Goal: Check status: Check status

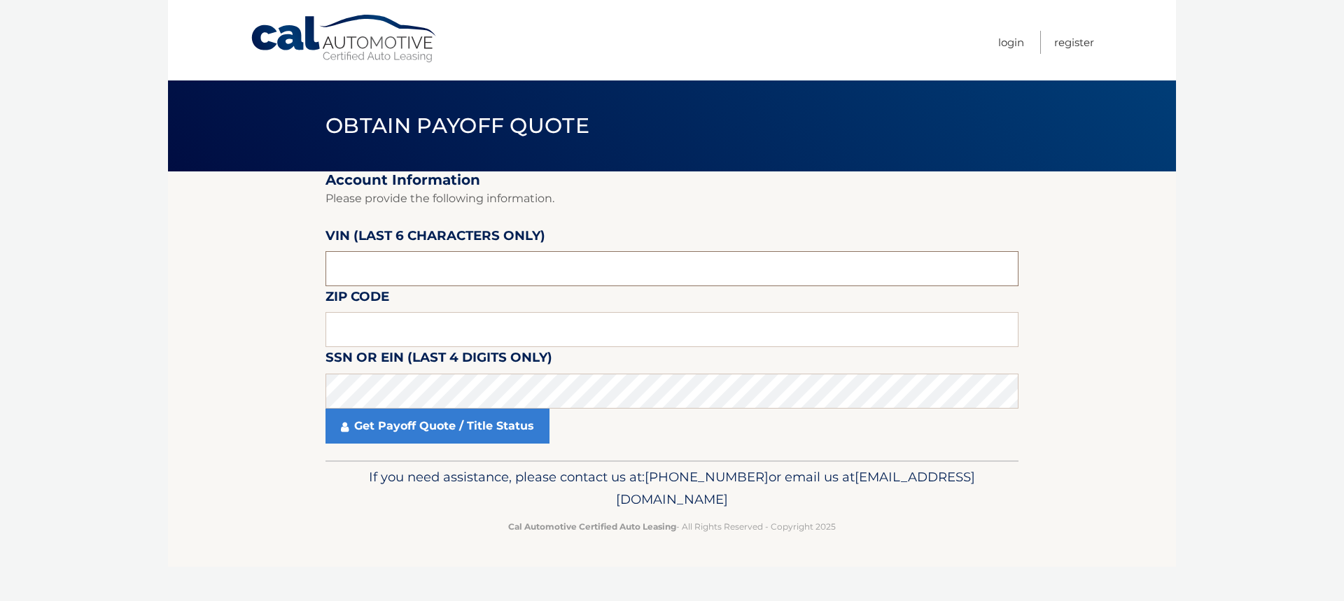
click at [412, 277] on input "text" at bounding box center [671, 268] width 693 height 35
click at [391, 265] on input "text" at bounding box center [671, 268] width 693 height 35
drag, startPoint x: 384, startPoint y: 265, endPoint x: 297, endPoint y: 268, distance: 87.6
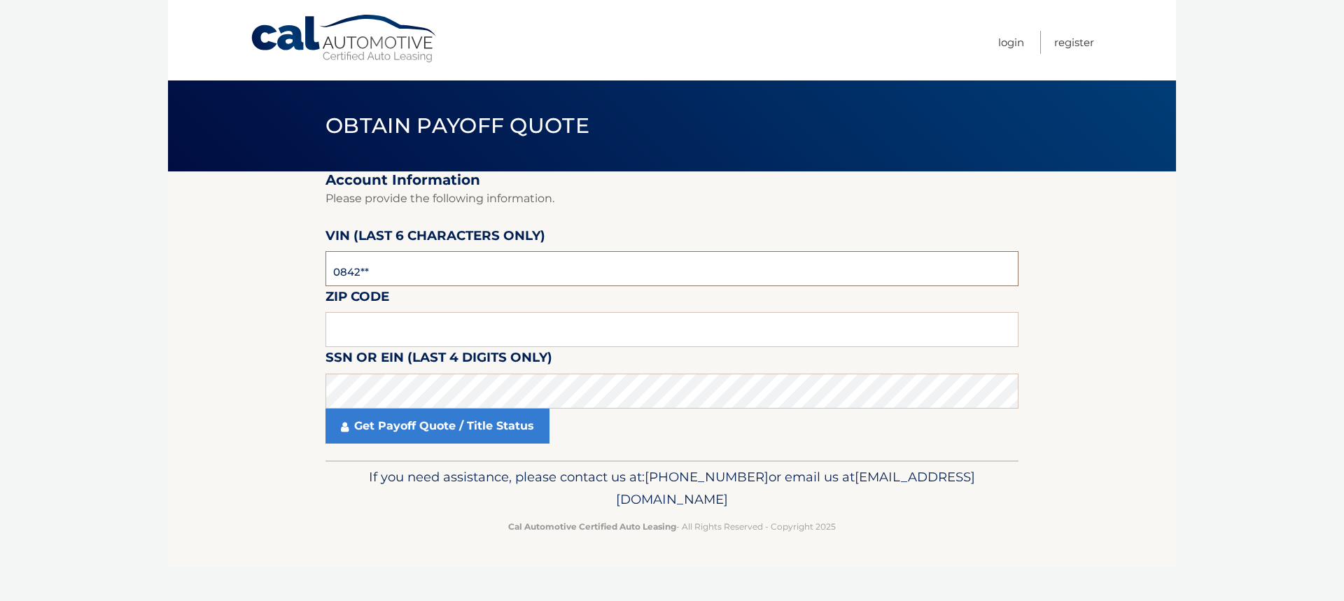
click at [297, 268] on section "Account Information Please provide the following information. VIN (last 6 chara…" at bounding box center [672, 315] width 1008 height 289
click at [443, 266] on input "0842**" at bounding box center [671, 268] width 693 height 35
click at [442, 266] on input "0842**" at bounding box center [671, 268] width 693 height 35
type input "0*****"
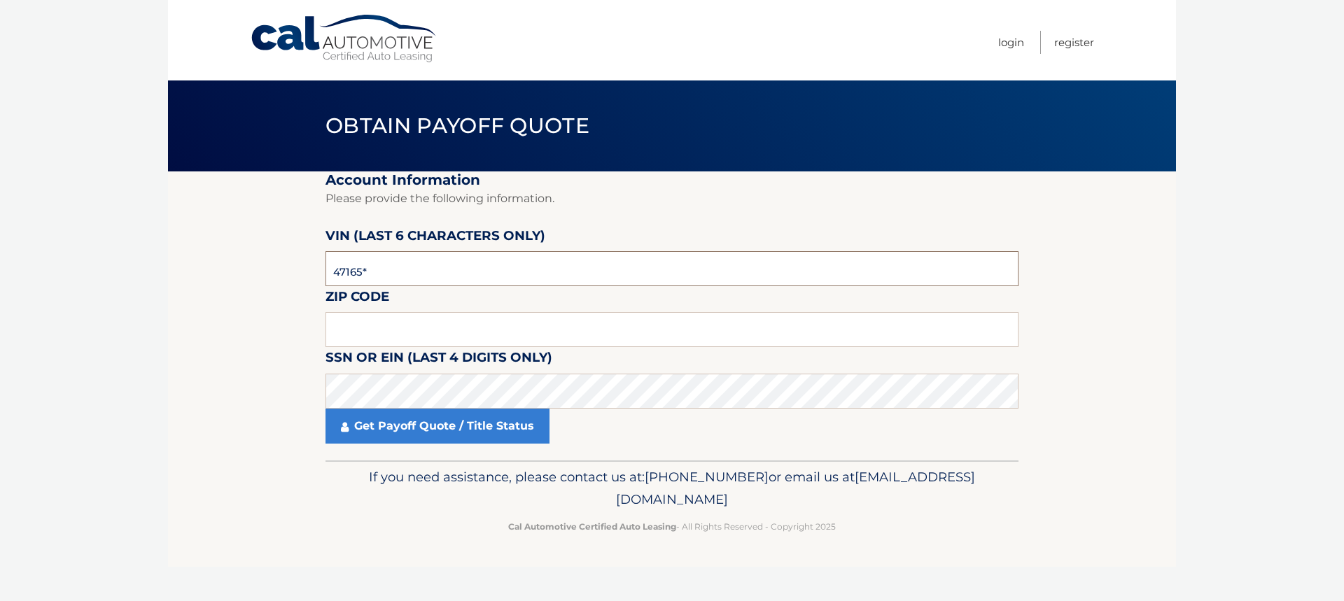
type input "471655"
type input "33928"
click at [424, 417] on link "Get Payoff Quote / Title Status" at bounding box center [437, 426] width 224 height 35
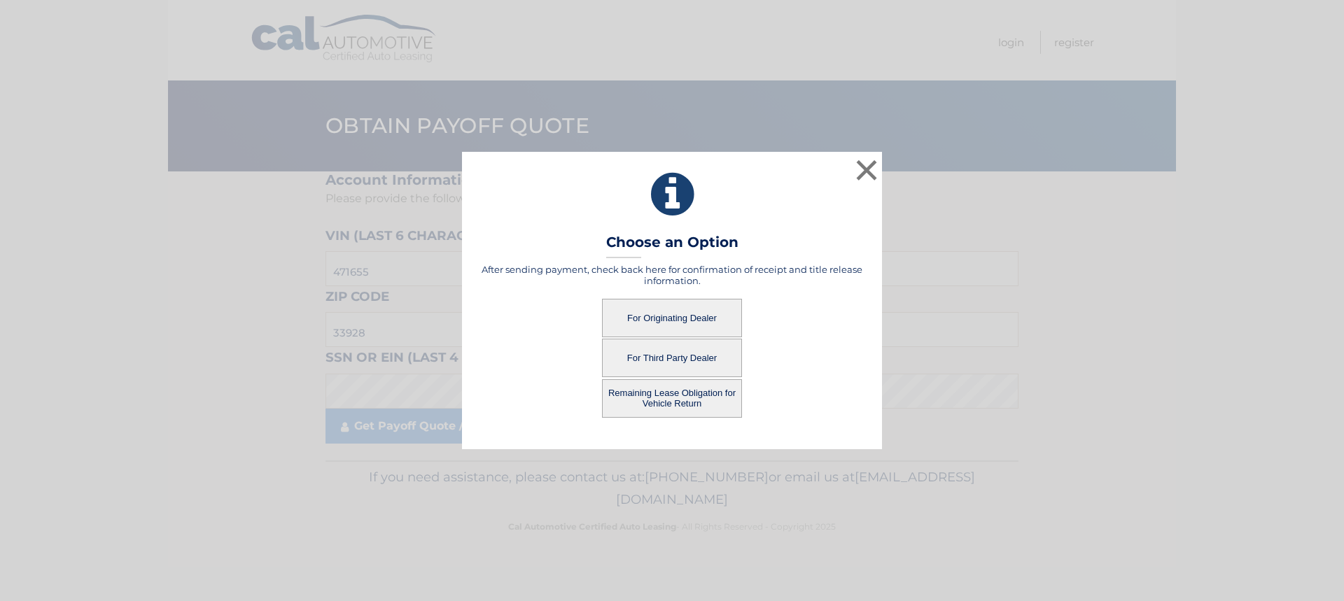
click at [687, 318] on button "For Originating Dealer" at bounding box center [672, 318] width 140 height 38
click at [680, 318] on button "For Originating Dealer" at bounding box center [672, 318] width 140 height 38
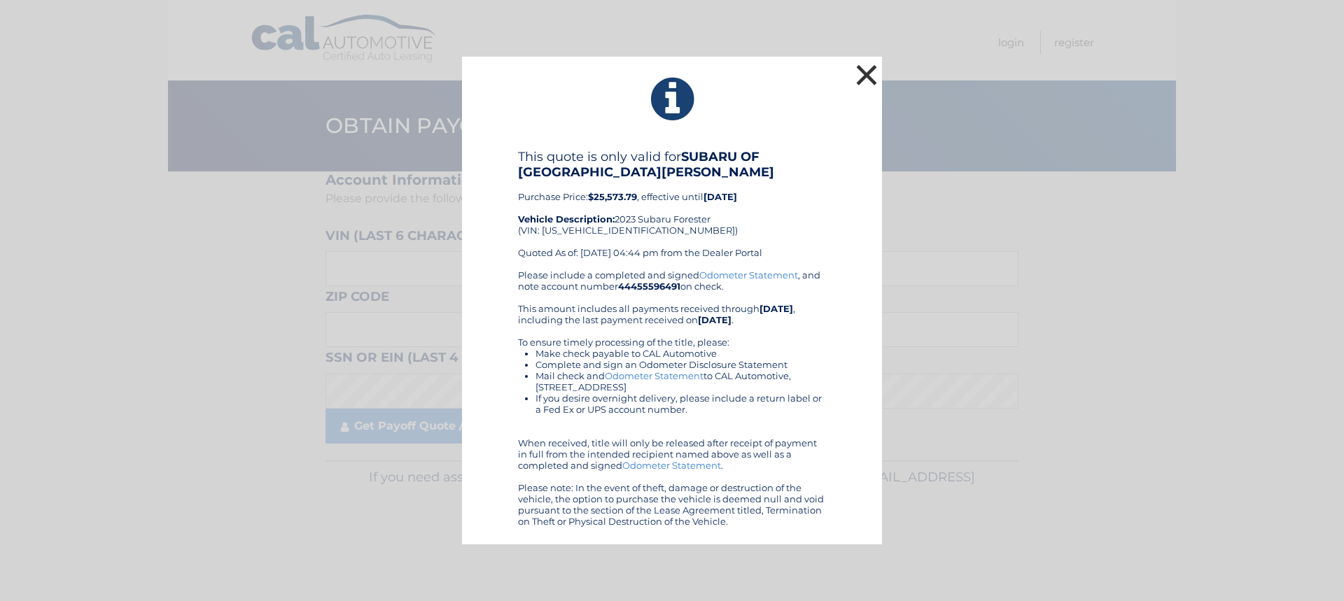
click at [874, 76] on button "×" at bounding box center [867, 75] width 28 height 28
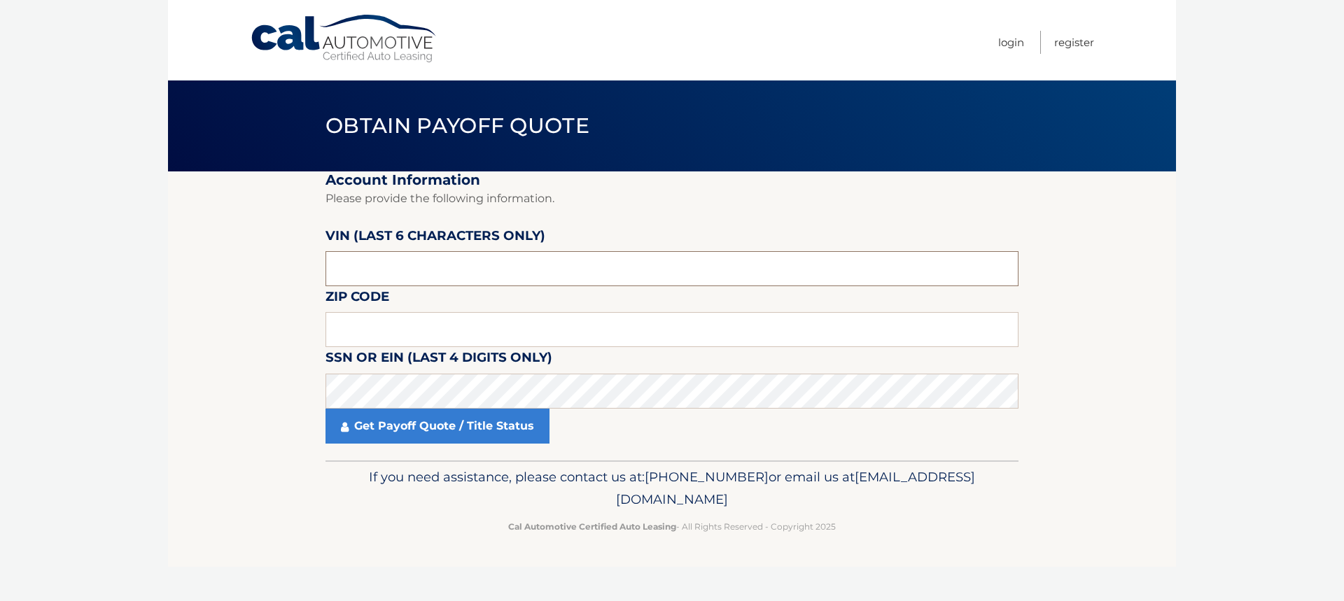
click at [433, 269] on input "text" at bounding box center [671, 268] width 693 height 35
type input "0*****"
type input "471655"
type input "33928"
click at [418, 431] on link "Get Payoff Quote / Title Status" at bounding box center [437, 426] width 224 height 35
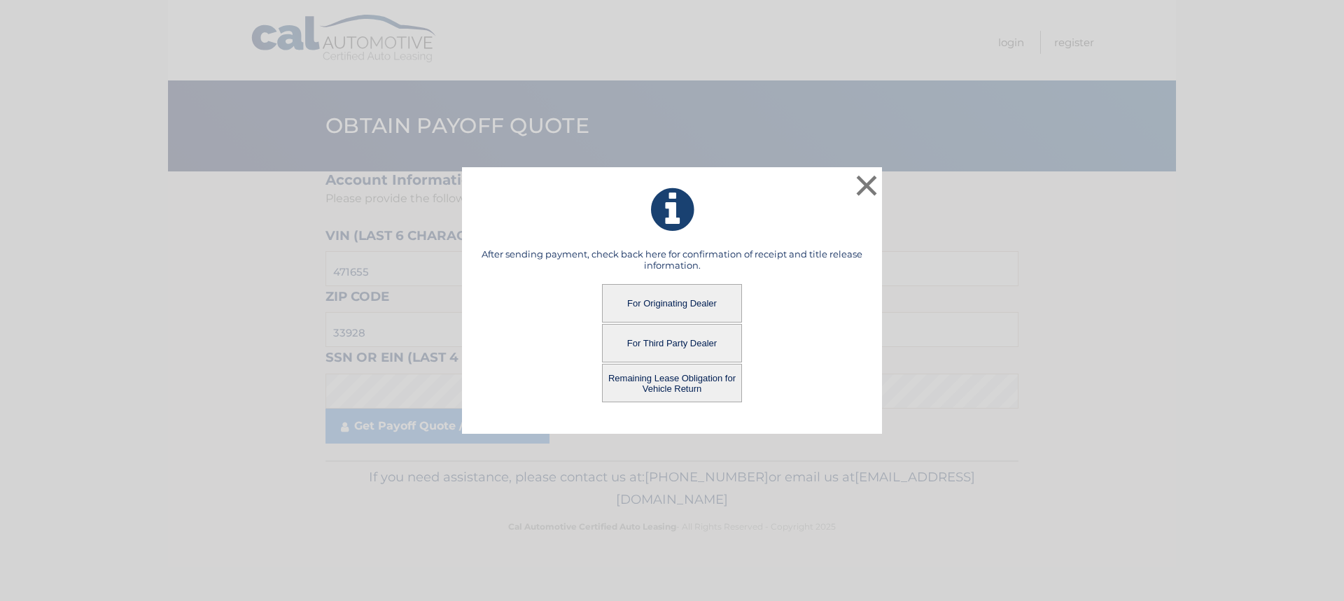
click at [678, 384] on button "Remaining Lease Obligation for Vehicle Return" at bounding box center [672, 383] width 140 height 38
click at [699, 383] on button "Remaining Lease Obligation for Vehicle Return" at bounding box center [672, 383] width 140 height 38
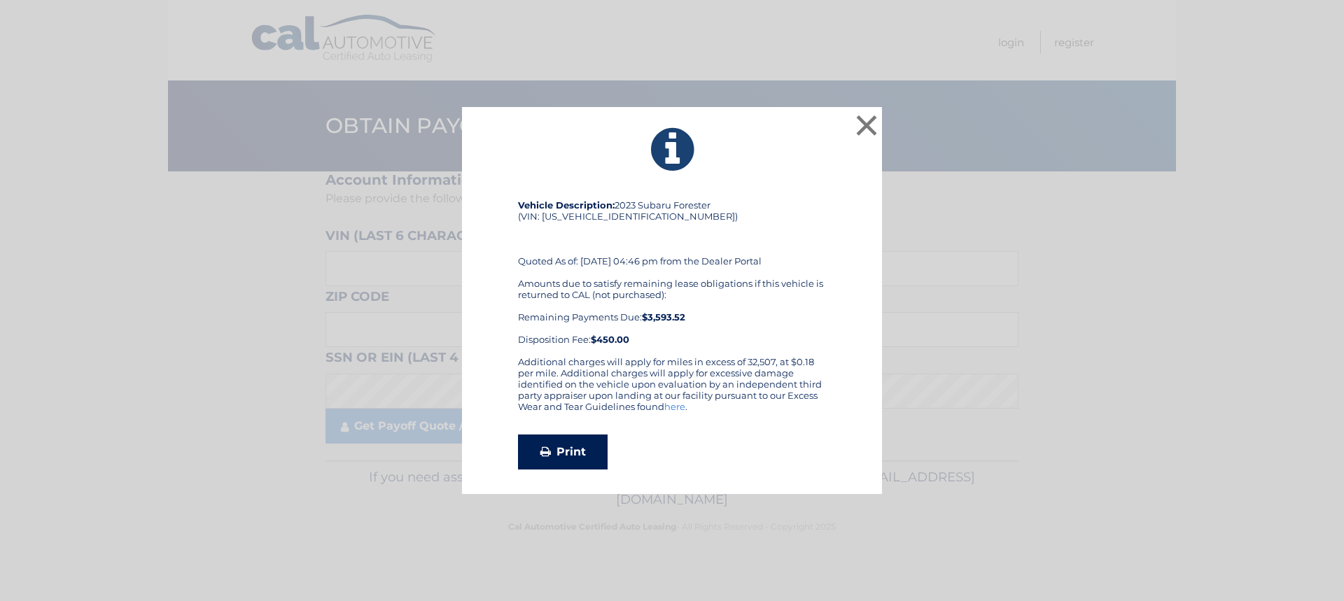
click at [549, 451] on icon at bounding box center [545, 451] width 10 height 11
